Goal: Task Accomplishment & Management: Complete application form

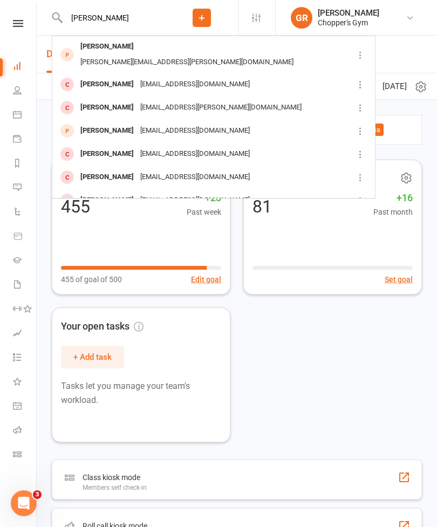
type input "[PERSON_NAME]"
click at [115, 49] on div "[PERSON_NAME]" at bounding box center [107, 47] width 60 height 16
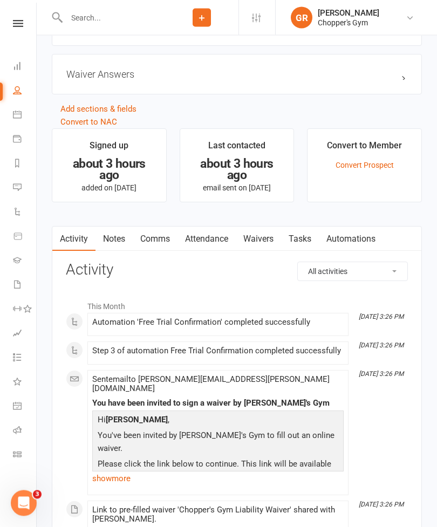
scroll to position [694, 0]
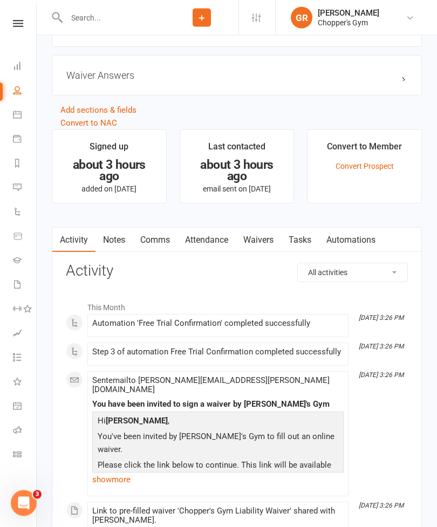
click at [270, 241] on link "Waivers" at bounding box center [258, 240] width 45 height 25
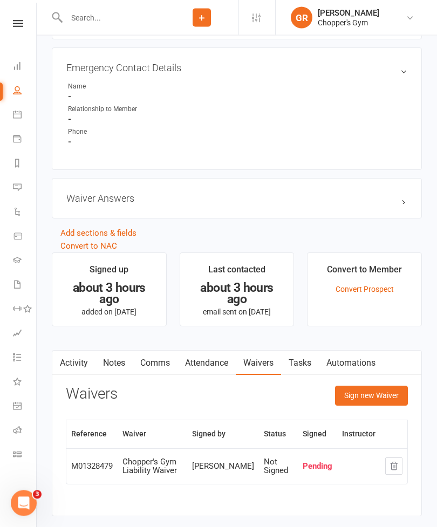
scroll to position [580, 0]
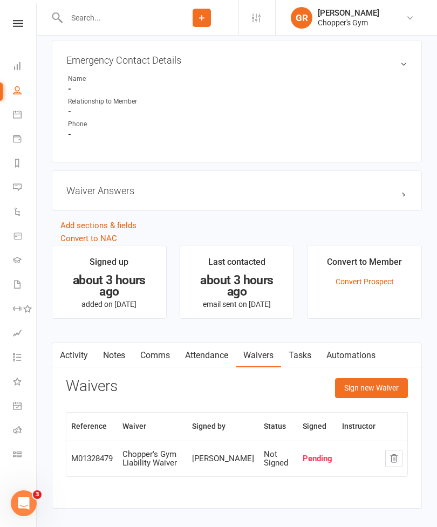
click at [373, 394] on button "Sign new Waiver" at bounding box center [371, 387] width 73 height 19
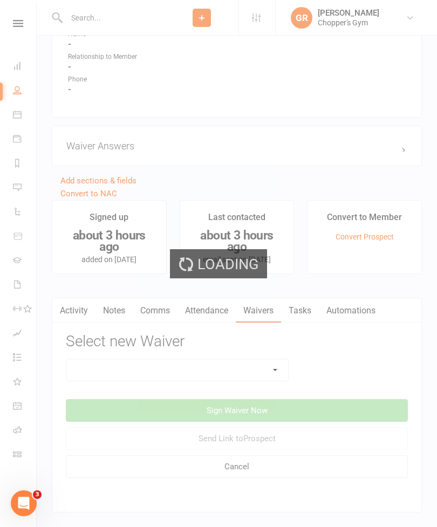
scroll to position [643, 0]
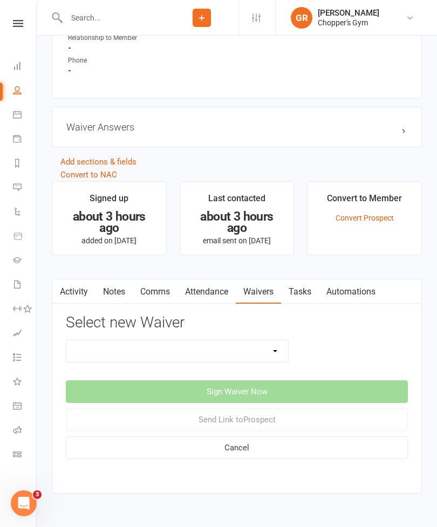
click at [270, 349] on select "12mth Up Front Membership Agreement Chopper's Gym Liability Waiver Chopper's Gy…" at bounding box center [177, 351] width 222 height 22
select select "13474"
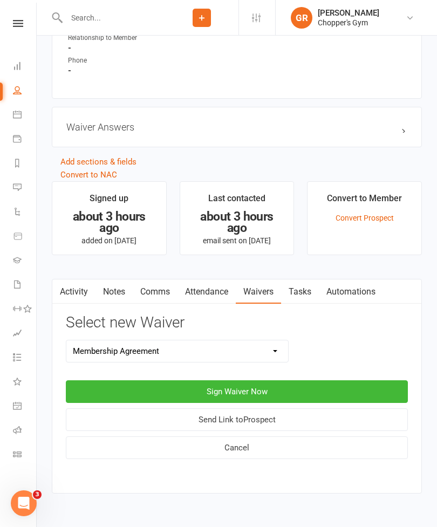
click at [277, 387] on button "Sign Waiver Now" at bounding box center [237, 391] width 342 height 23
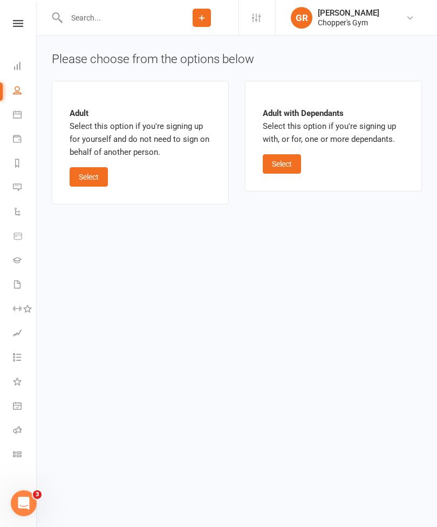
click at [91, 167] on button "Select" at bounding box center [89, 176] width 38 height 19
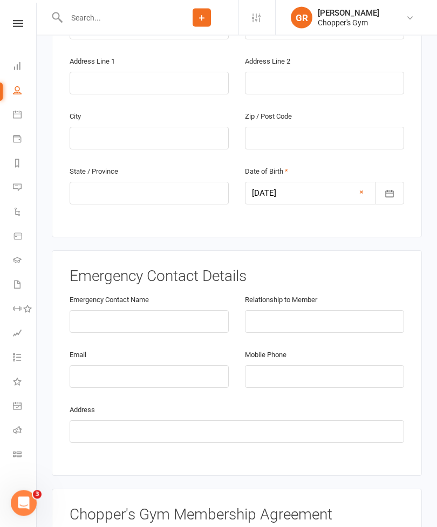
scroll to position [340, 0]
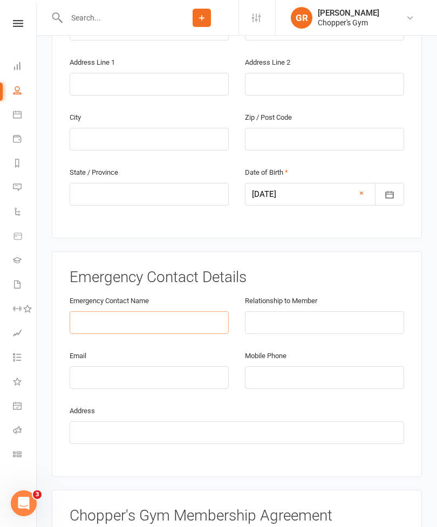
click at [130, 311] on input "text" at bounding box center [149, 322] width 159 height 23
type input "[PERSON_NAME]"
click at [282, 312] on input "text" at bounding box center [324, 323] width 159 height 23
type input "Wife"
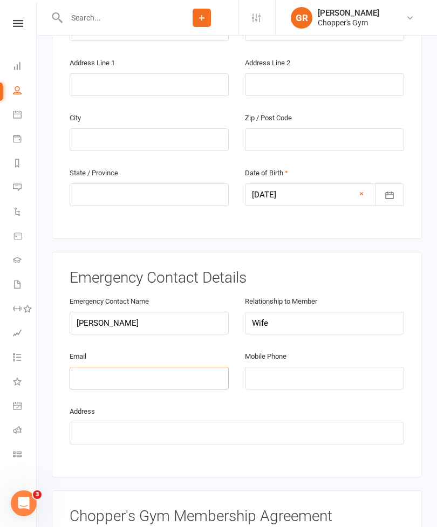
click at [127, 367] on input "email" at bounding box center [149, 378] width 159 height 23
type input "[EMAIL_ADDRESS][DOMAIN_NAME]"
click at [291, 367] on input "tel" at bounding box center [324, 378] width 159 height 23
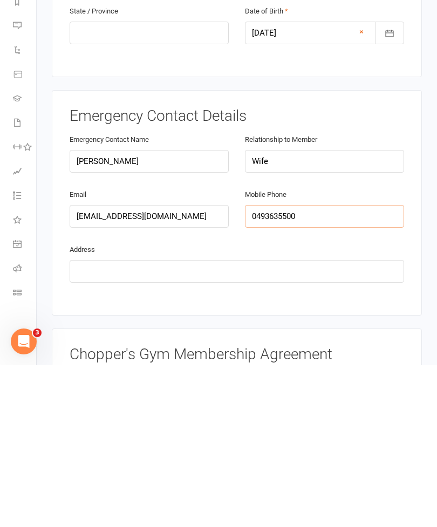
type input "0493635500"
click at [206, 422] on input "text" at bounding box center [237, 433] width 335 height 23
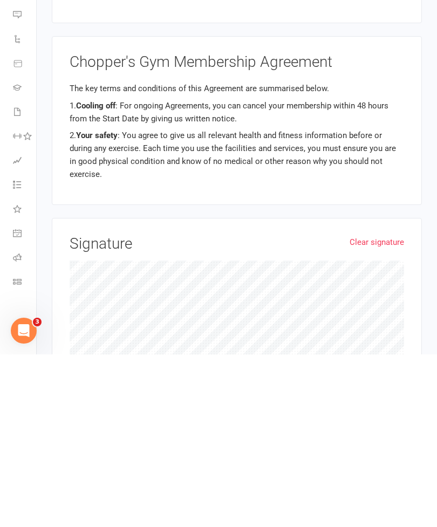
scroll to position [795, 0]
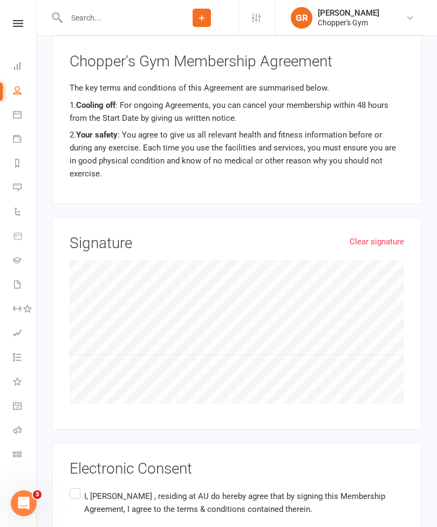
click at [81, 486] on label "I, [PERSON_NAME] , residing at AU do hereby agree that by signing this Membersh…" at bounding box center [237, 503] width 335 height 34
click at [77, 486] on input "I, [PERSON_NAME] , residing at AU do hereby agree that by signing this Membersh…" at bounding box center [73, 486] width 7 height 0
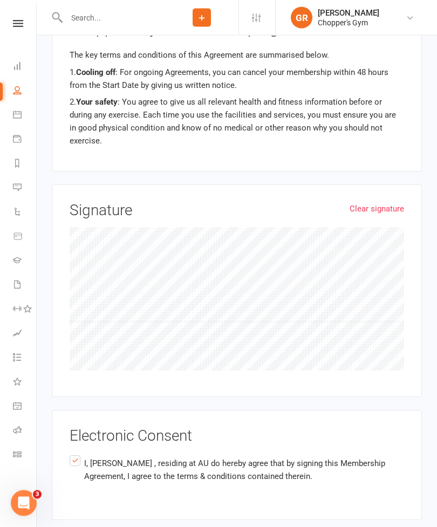
scroll to position [832, 0]
